Goal: Communication & Community: Answer question/provide support

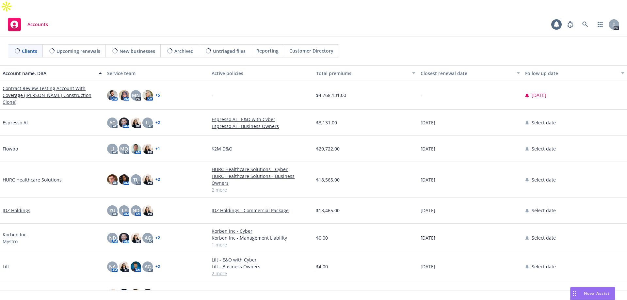
click at [587, 294] on span "Nova Assist" at bounding box center [597, 293] width 26 height 6
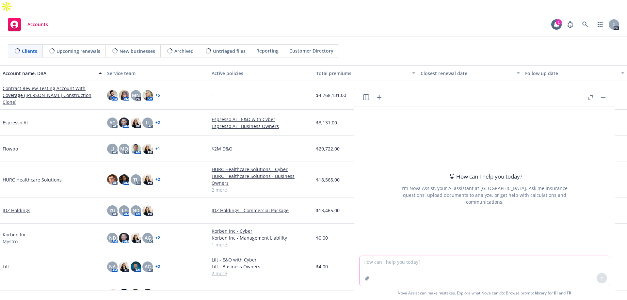
click at [407, 259] on textarea at bounding box center [484, 271] width 250 height 30
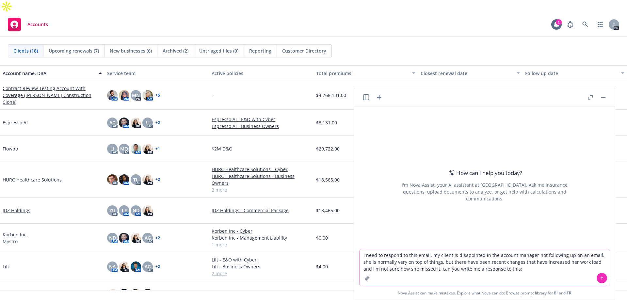
paste textarea "Also, I obvs missed this but am a little disappointed there was no follow up fr…"
type textarea "i need to respond to this email. my client is disapointed in the account manage…"
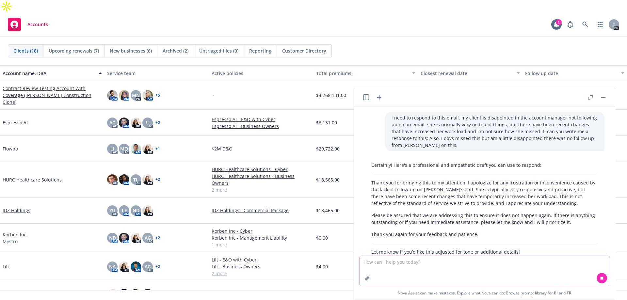
scroll to position [11, 0]
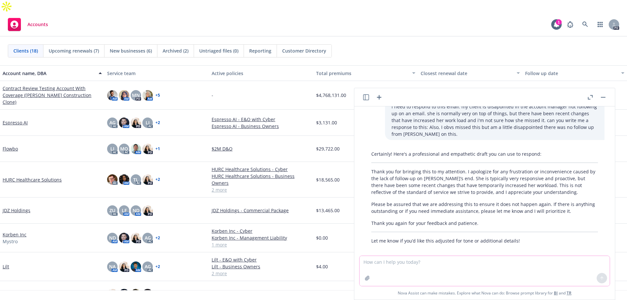
click at [387, 267] on textarea at bounding box center [484, 271] width 250 height 30
type textarea "make it more breezy because i know the client"
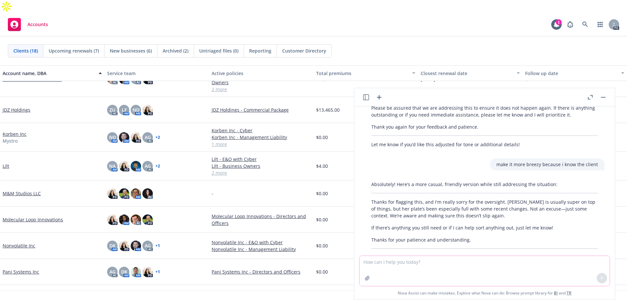
scroll to position [112, 0]
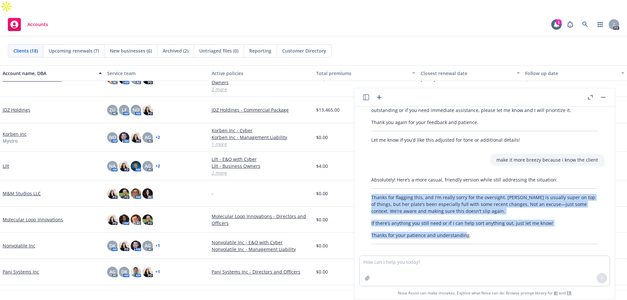
drag, startPoint x: 371, startPoint y: 191, endPoint x: 463, endPoint y: 232, distance: 101.1
click at [463, 232] on div "Absolutely! Here’s a more casual, friendly version while still addressing the s…" at bounding box center [485, 210] width 240 height 73
click at [441, 220] on p "If there’s anything you still need or if I can help sort anything out, just let…" at bounding box center [484, 223] width 227 height 7
drag, startPoint x: 470, startPoint y: 229, endPoint x: 361, endPoint y: 191, distance: 115.1
click at [361, 191] on div "Absolutely! Here’s a more casual, friendly version while still addressing the s…" at bounding box center [484, 210] width 250 height 73
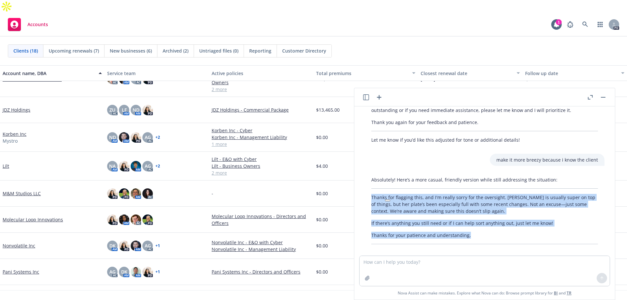
copy div "Thanks for flagging this, and I'm really sorry for the oversight. [PERSON_NAME]…"
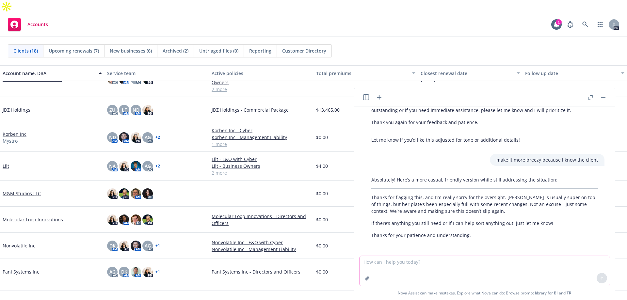
click at [402, 268] on textarea at bounding box center [484, 271] width 250 height 30
paste textarea ". [PERSON_NAME] and I have been prospecting this account and I noticed that you…"
type textarea "refine this: . [PERSON_NAME] and I have been prospecting this account and I not…"
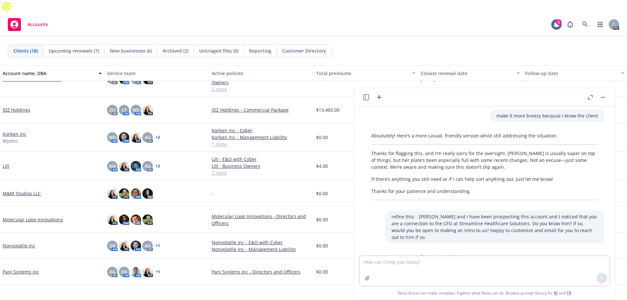
scroll to position [239, 0]
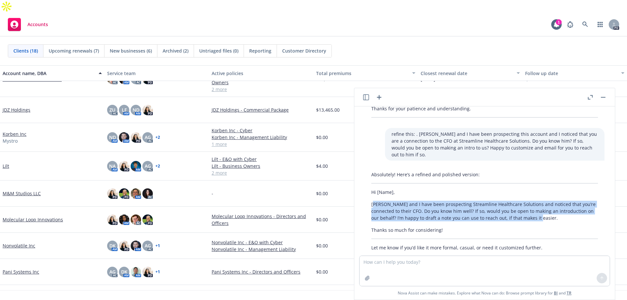
drag, startPoint x: 374, startPoint y: 188, endPoint x: 545, endPoint y: 206, distance: 172.4
click at [545, 206] on p "[PERSON_NAME] and I have been prospecting Streamline Healthcare Solutions and n…" at bounding box center [484, 211] width 227 height 21
copy p "ustin and I have been prospecting Streamline Healthcare Solutions and noticed t…"
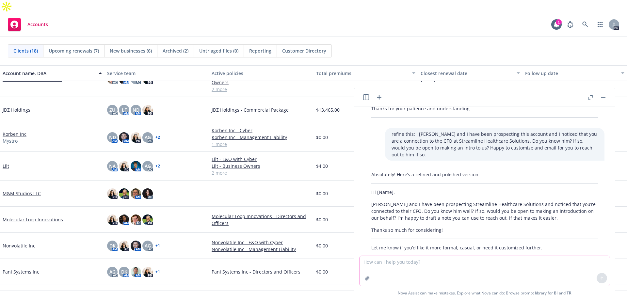
click at [409, 266] on textarea at bounding box center [484, 271] width 250 height 30
paste textarea "Great work on your success at your Stratus Innovate 2025 conference"
type textarea "smooth this out: Great work on your success at your Stratus Innovate 2025 confe…"
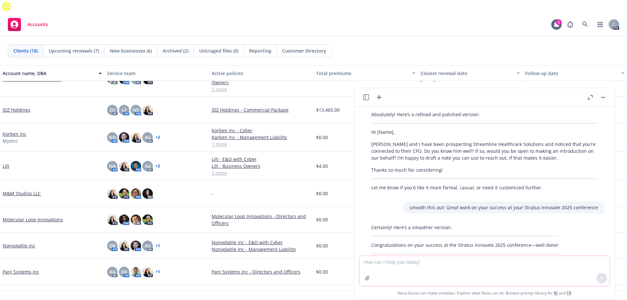
scroll to position [314, 0]
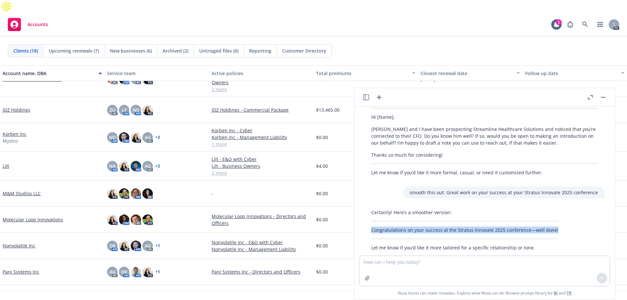
drag, startPoint x: 552, startPoint y: 215, endPoint x: 371, endPoint y: 219, distance: 180.5
click at [371, 219] on div "Certainly! Here’s a smoother version: Congratulations on your success at the St…" at bounding box center [465, 229] width 200 height 47
